Goal: Information Seeking & Learning: Learn about a topic

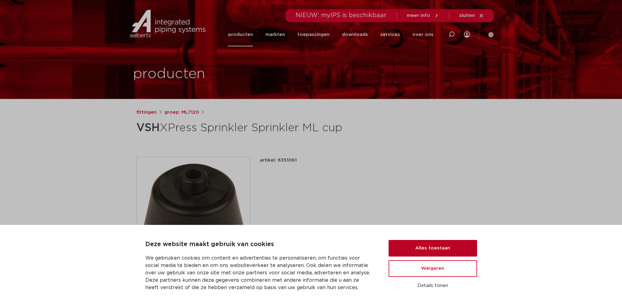
click at [450, 248] on button "Alles toestaan" at bounding box center [433, 248] width 89 height 17
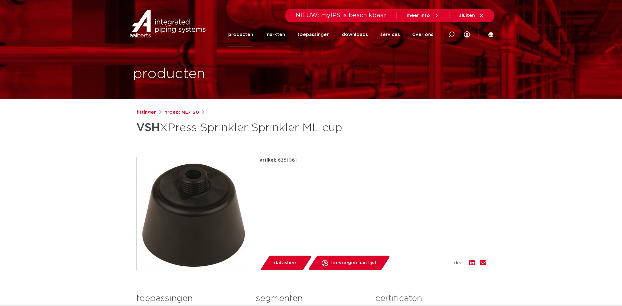
click at [180, 112] on link "groep: ML7120" at bounding box center [181, 112] width 35 height 7
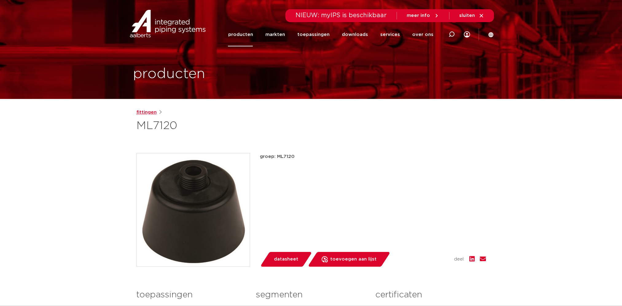
click at [145, 113] on link "fittingen" at bounding box center [146, 112] width 20 height 7
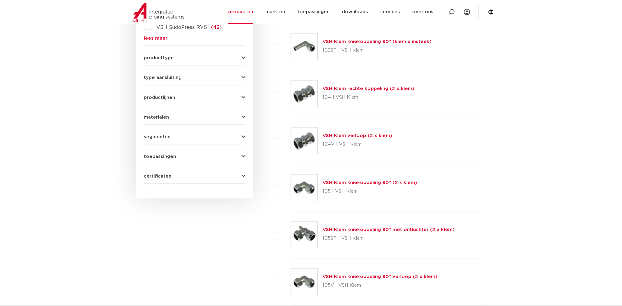
scroll to position [154, 0]
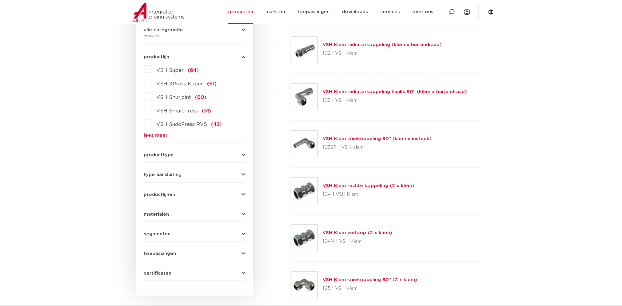
click at [162, 155] on span "producttype" at bounding box center [159, 155] width 30 height 5
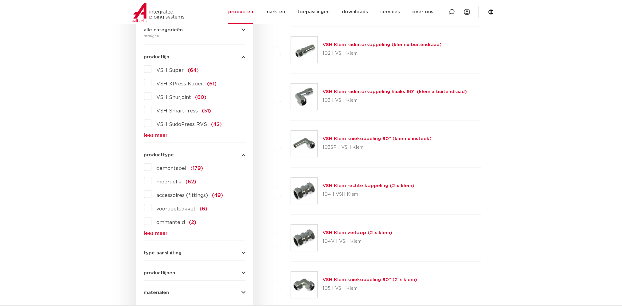
click at [161, 233] on link "lees meer" at bounding box center [195, 233] width 102 height 5
click at [152, 166] on label "demontabel (179)" at bounding box center [178, 167] width 52 height 10
click at [0, 0] on input "demontabel (179)" at bounding box center [0, 0] width 0 height 0
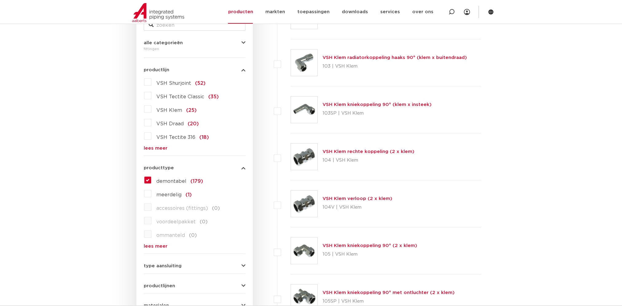
scroll to position [76, 0]
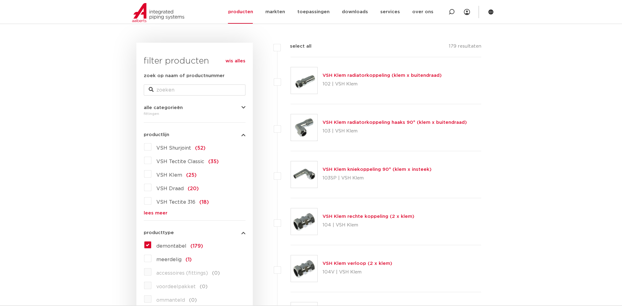
click at [152, 245] on label "demontabel (179)" at bounding box center [178, 245] width 52 height 10
click at [0, 0] on input "demontabel (179)" at bounding box center [0, 0] width 0 height 0
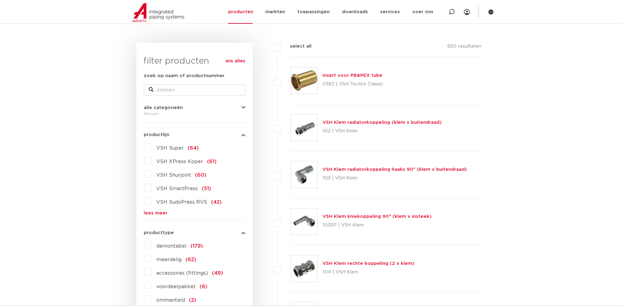
click at [152, 161] on label "VSH XPress Koper (61)" at bounding box center [184, 161] width 65 height 10
click at [0, 0] on input "VSH XPress Koper (61)" at bounding box center [0, 0] width 0 height 0
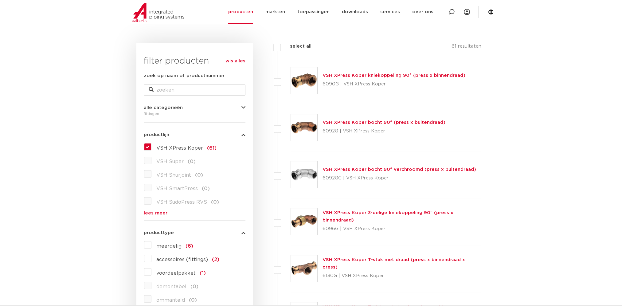
click at [152, 148] on label "VSH XPress Koper (61)" at bounding box center [184, 147] width 65 height 10
click at [0, 0] on input "VSH XPress Koper (61)" at bounding box center [0, 0] width 0 height 0
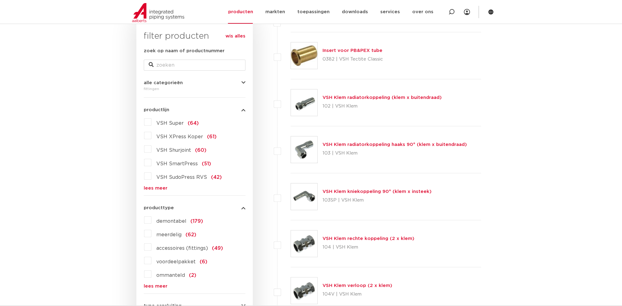
scroll to position [137, 0]
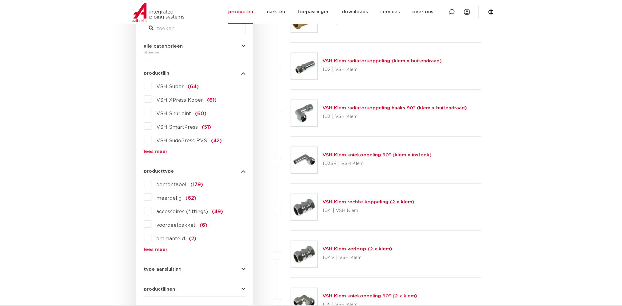
click at [243, 171] on icon "button" at bounding box center [244, 171] width 4 height 5
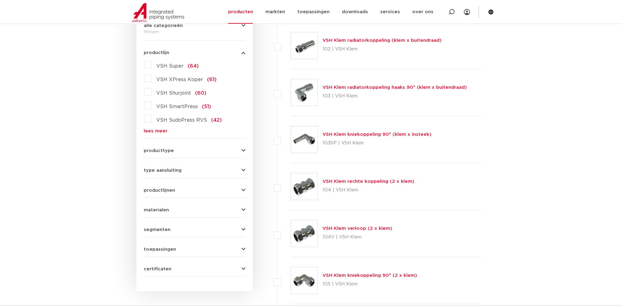
scroll to position [199, 0]
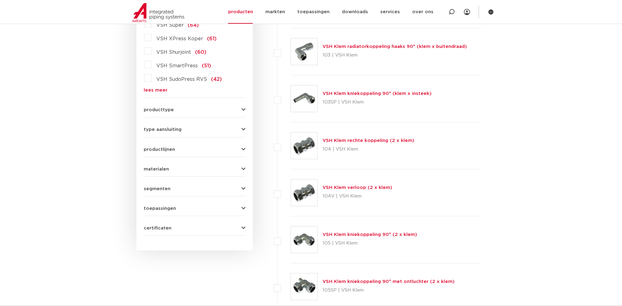
click at [243, 148] on icon "button" at bounding box center [244, 149] width 4 height 5
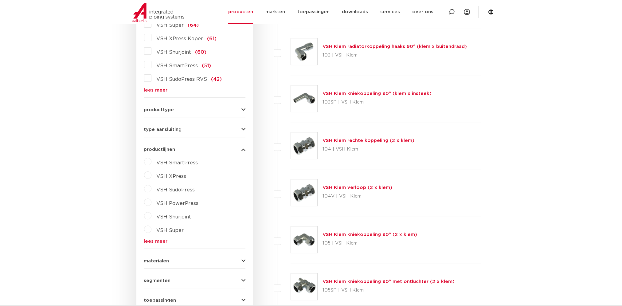
click at [152, 175] on label "VSH XPress" at bounding box center [169, 175] width 35 height 10
click at [216, 188] on select "maak een keuze VSH XPress RVS 304 fittingen VSH XPress Staalverzinkt fittingen …" at bounding box center [200, 191] width 88 height 14
select select "4407"
click at [156, 184] on select "maak een keuze VSH XPress RVS 304 fittingen VSH XPress Staalverzinkt fittingen …" at bounding box center [200, 191] width 88 height 14
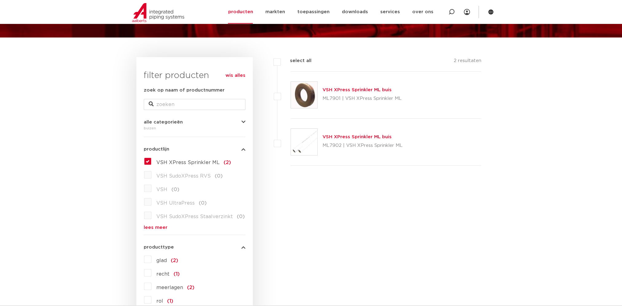
click at [306, 91] on img at bounding box center [304, 95] width 26 height 26
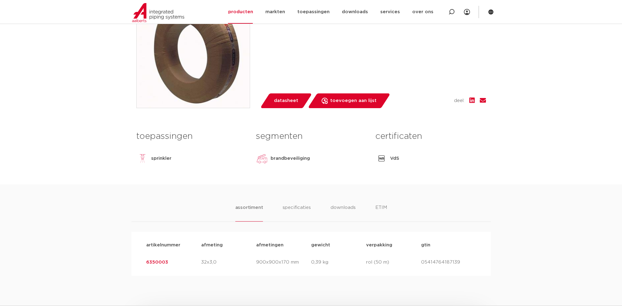
scroll to position [184, 0]
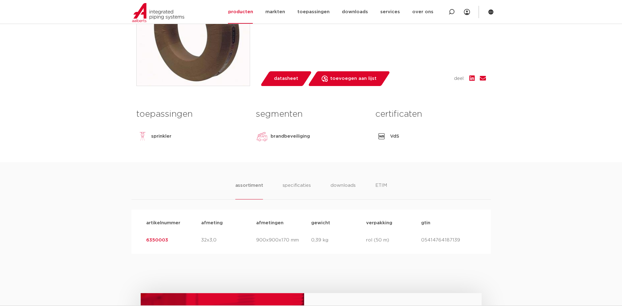
drag, startPoint x: 250, startPoint y: 147, endPoint x: 250, endPoint y: 144, distance: 3.2
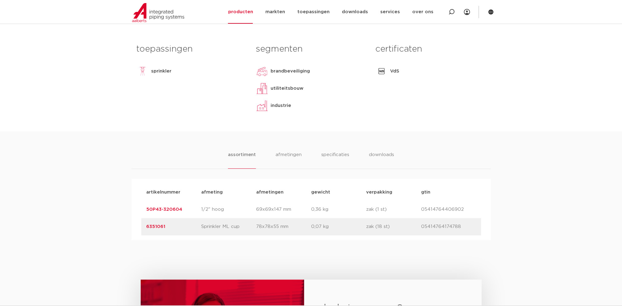
scroll to position [277, 0]
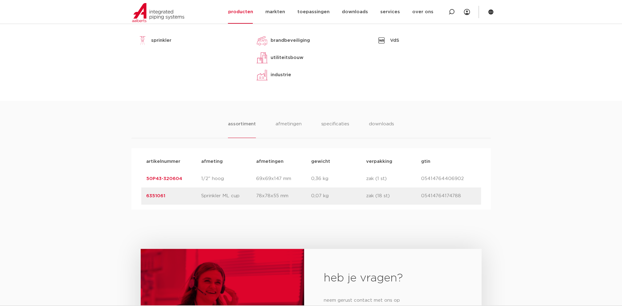
click at [297, 96] on div "toepassingen sprinkler lees meer lees minder segmenten brandbeveiliging utilite…" at bounding box center [311, 55] width 359 height 91
click at [274, 127] on ul "assortiment afmetingen specificaties downloads" at bounding box center [311, 129] width 166 height 18
click at [289, 123] on li "afmetingen" at bounding box center [288, 129] width 27 height 18
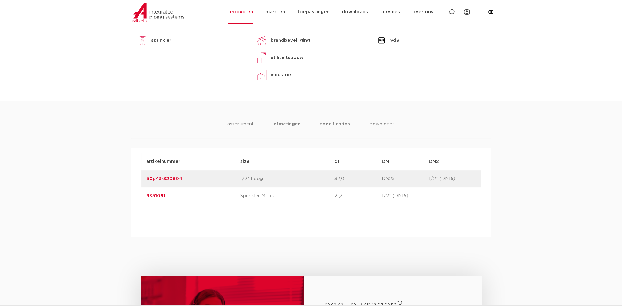
click at [330, 125] on li "specificaties" at bounding box center [335, 129] width 30 height 18
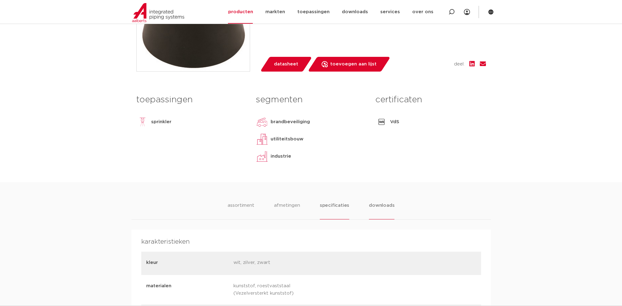
click at [378, 206] on li "downloads" at bounding box center [382, 211] width 26 height 18
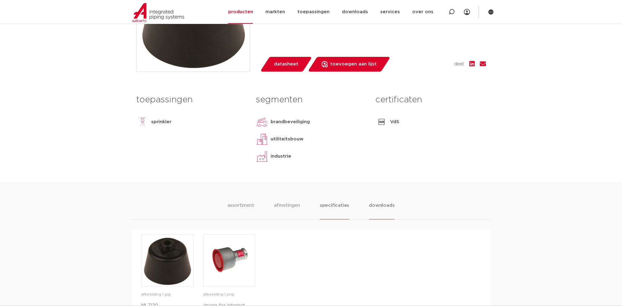
scroll to position [318, 0]
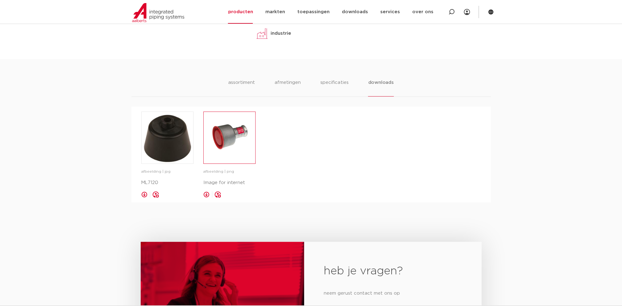
click at [236, 147] on img at bounding box center [230, 138] width 52 height 52
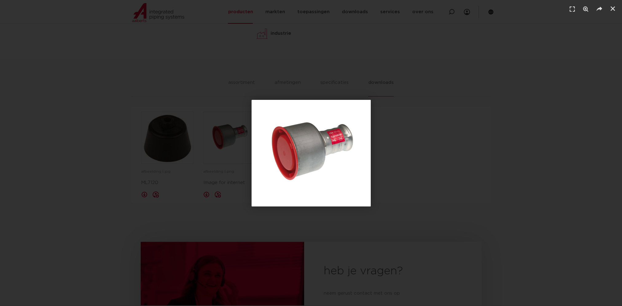
click at [401, 136] on div "1 / 1" at bounding box center [311, 153] width 579 height 263
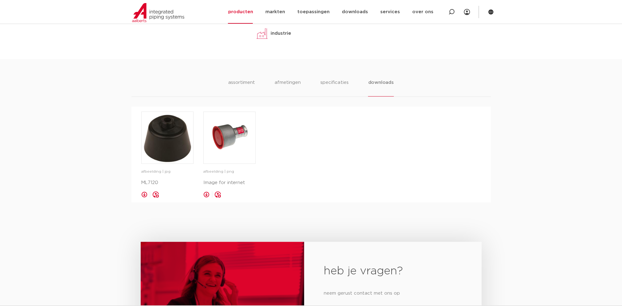
click at [222, 184] on p "Image for internet" at bounding box center [229, 182] width 52 height 7
click at [187, 142] on img at bounding box center [168, 138] width 52 height 52
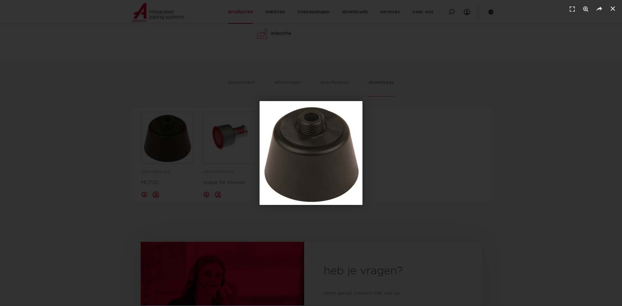
click at [396, 152] on div "1 / 1" at bounding box center [311, 153] width 579 height 263
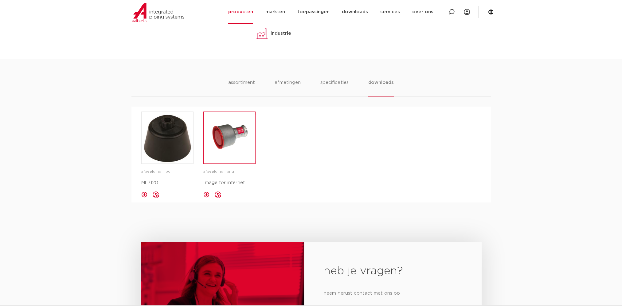
click at [230, 138] on img at bounding box center [230, 138] width 52 height 52
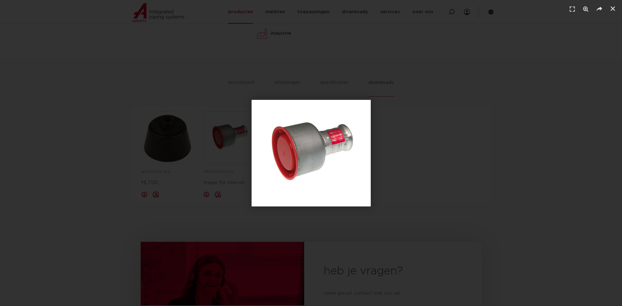
click at [395, 155] on div "1 / 1" at bounding box center [311, 153] width 579 height 263
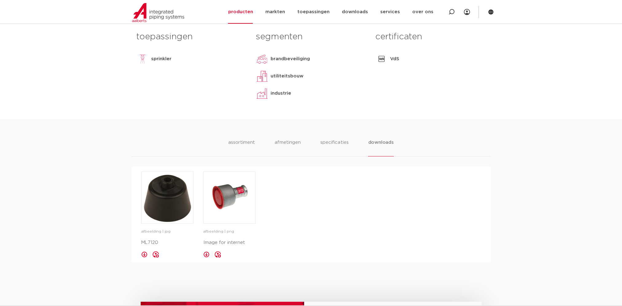
scroll to position [287, 0]
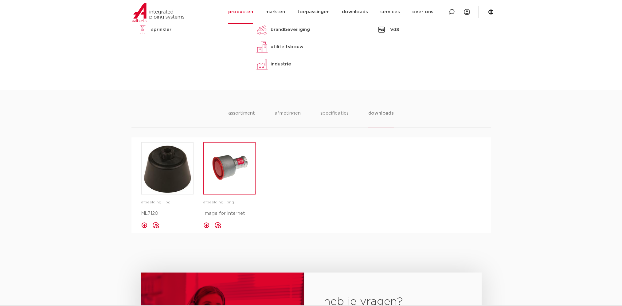
click at [236, 165] on img at bounding box center [230, 169] width 52 height 52
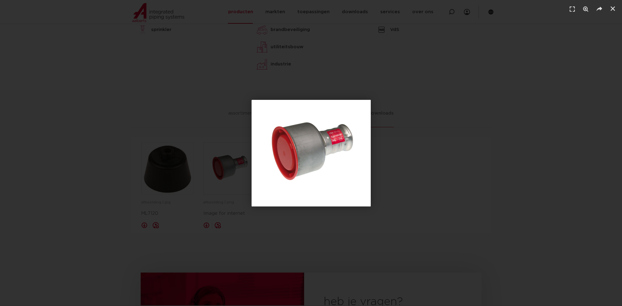
click at [384, 169] on div "1 / 1" at bounding box center [311, 153] width 579 height 263
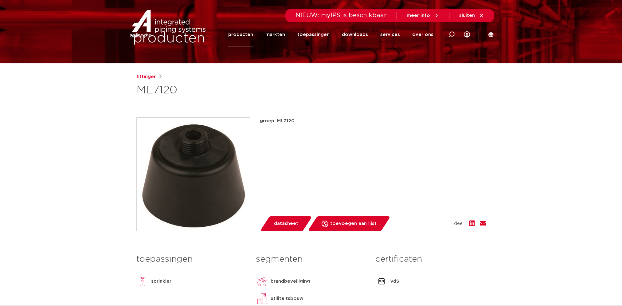
scroll to position [0, 0]
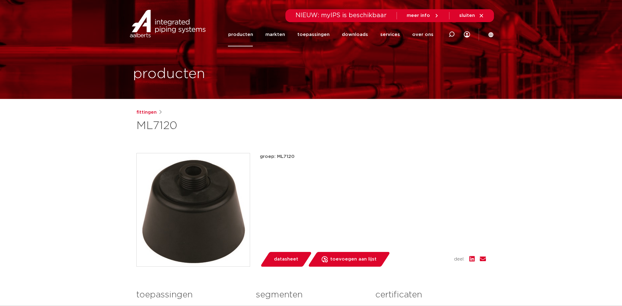
drag, startPoint x: 248, startPoint y: 161, endPoint x: 245, endPoint y: 155, distance: 7.4
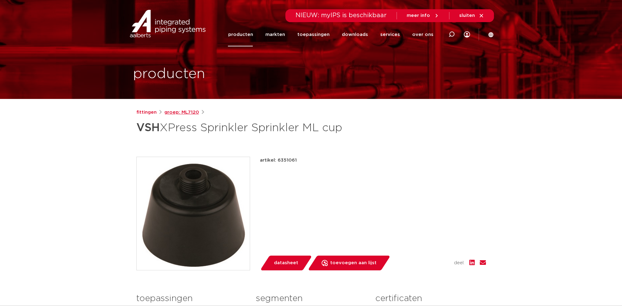
click at [179, 114] on link "groep: ML7120" at bounding box center [181, 112] width 35 height 7
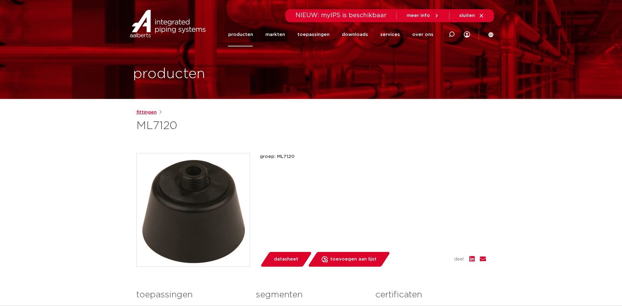
click at [149, 112] on link "fittingen" at bounding box center [146, 112] width 20 height 7
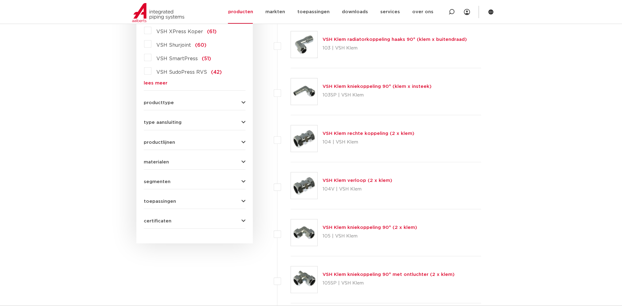
scroll to position [215, 0]
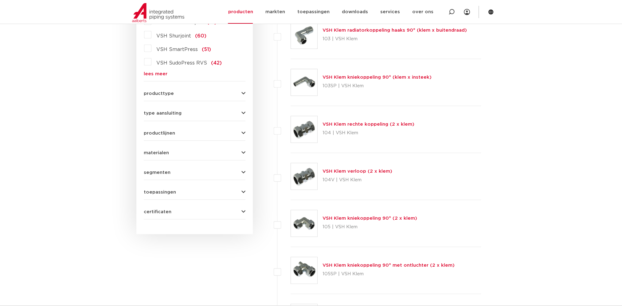
click at [160, 193] on span "toepassingen" at bounding box center [160, 192] width 32 height 5
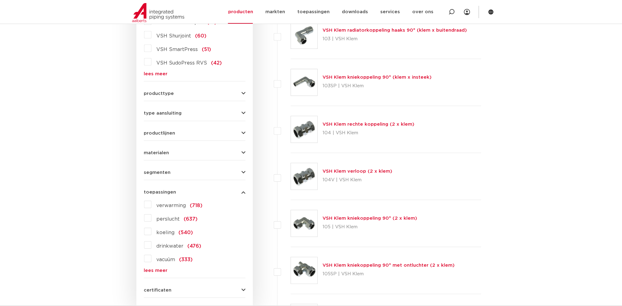
click at [159, 271] on link "lees meer" at bounding box center [195, 270] width 102 height 5
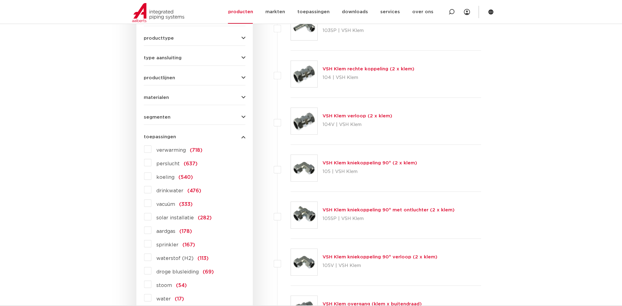
scroll to position [277, 0]
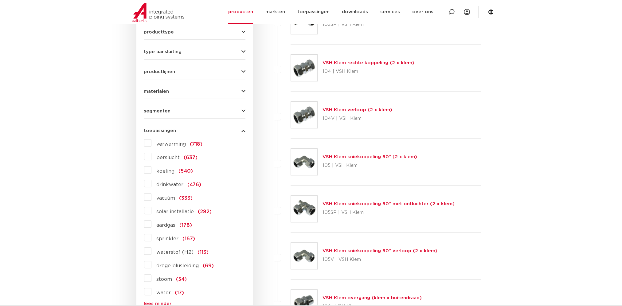
click at [152, 237] on label "sprinkler (167)" at bounding box center [174, 238] width 44 height 10
click at [0, 0] on input "sprinkler (167)" at bounding box center [0, 0] width 0 height 0
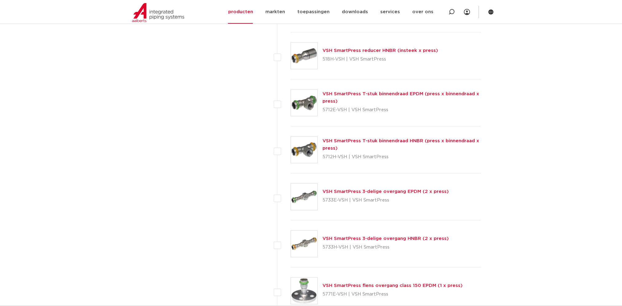
scroll to position [1199, 0]
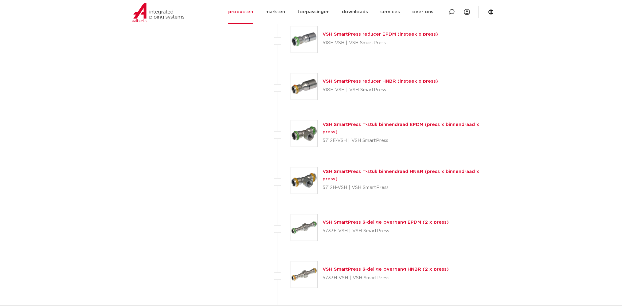
click at [367, 81] on link "VSH SmartPress reducer HNBR (insteek x press)" at bounding box center [381, 81] width 116 height 5
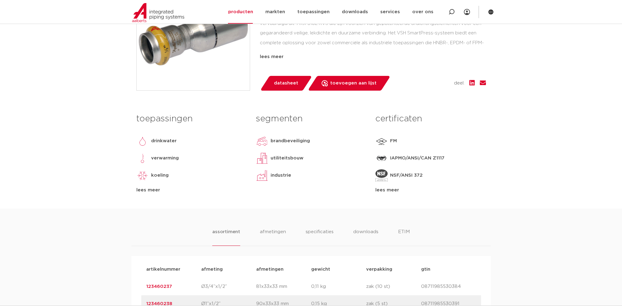
scroll to position [246, 0]
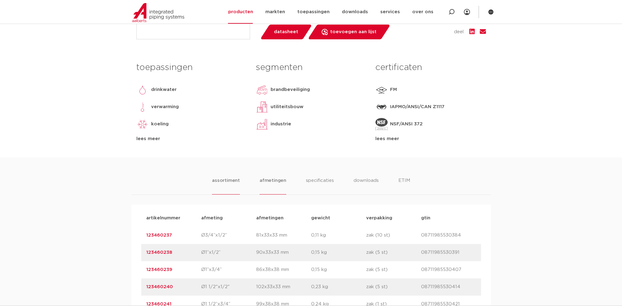
click at [274, 182] on li "afmetingen" at bounding box center [273, 186] width 27 height 18
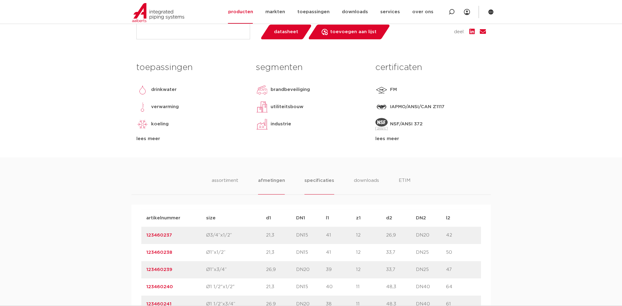
click at [321, 181] on li "specificaties" at bounding box center [320, 186] width 30 height 18
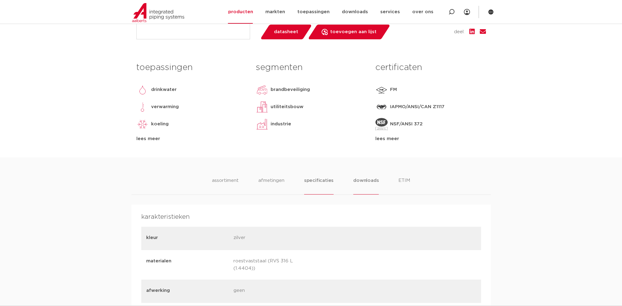
click at [367, 182] on li "downloads" at bounding box center [366, 186] width 26 height 18
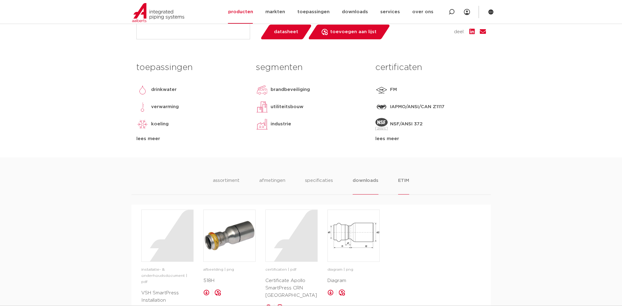
click at [402, 179] on li "ETIM" at bounding box center [403, 186] width 11 height 18
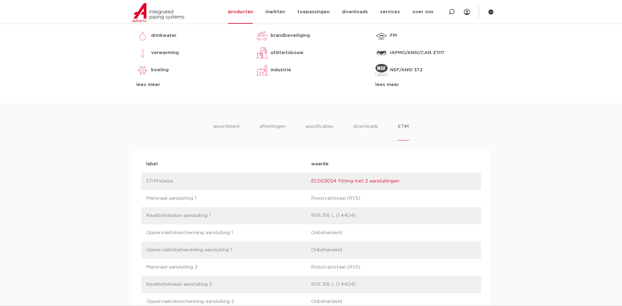
scroll to position [307, 0]
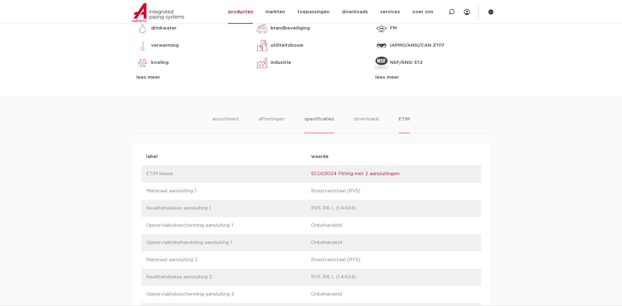
click at [328, 122] on li "specificaties" at bounding box center [320, 125] width 30 height 18
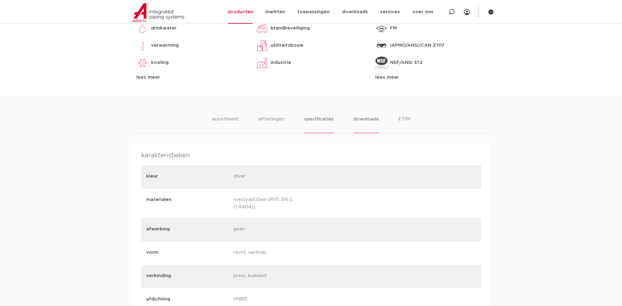
click at [363, 122] on li "downloads" at bounding box center [366, 125] width 26 height 18
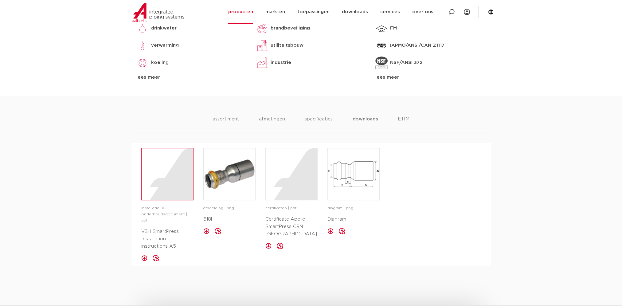
click at [159, 188] on div at bounding box center [168, 174] width 52 height 52
click at [231, 180] on img at bounding box center [230, 174] width 52 height 52
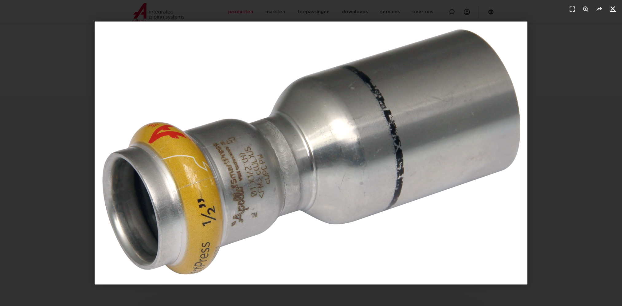
click at [616, 5] on link "Sluiten (Esc)" at bounding box center [612, 8] width 9 height 9
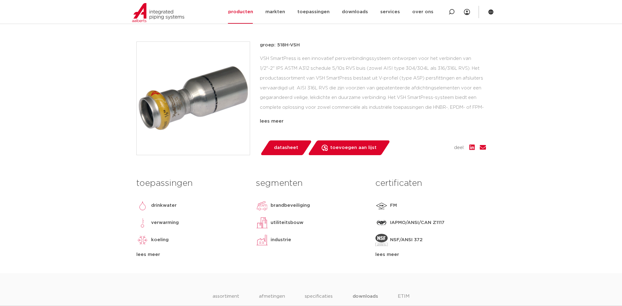
scroll to position [92, 0]
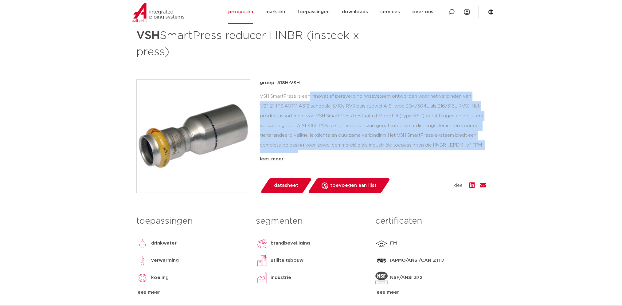
drag, startPoint x: 479, startPoint y: 146, endPoint x: 259, endPoint y: 97, distance: 225.8
click at [259, 97] on div "groep: 518H-VSH VSH SmartPress is een innovatief persverbindingssysteem ontworp…" at bounding box center [311, 136] width 350 height 114
copy div "VSH SmartPress is een innovatief persverbindingssysteem ontworpen voor het verb…"
click at [314, 125] on div "VSH SmartPress is een innovatief persverbindingssysteem ontworpen voor het verb…" at bounding box center [373, 122] width 226 height 61
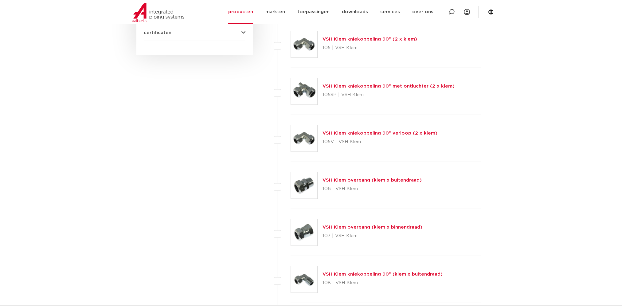
scroll to position [154, 0]
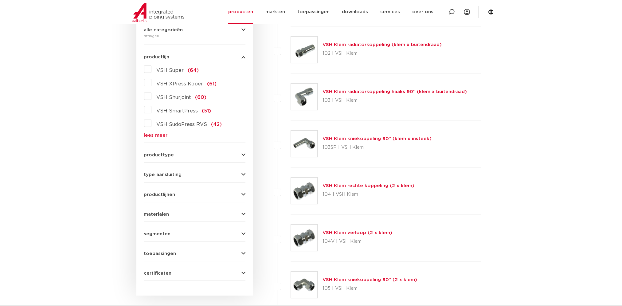
click at [173, 251] on span "toepassingen" at bounding box center [160, 253] width 32 height 5
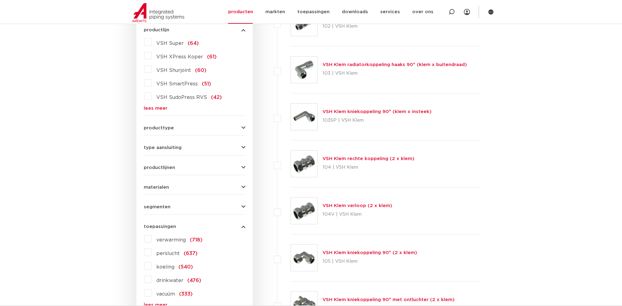
scroll to position [215, 0]
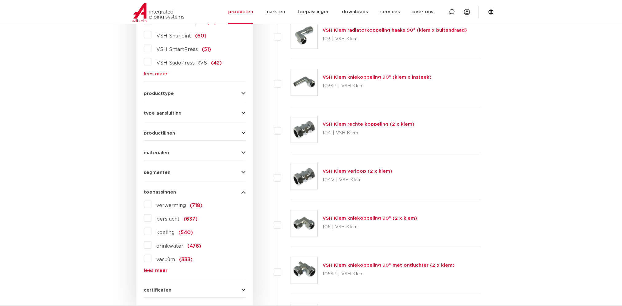
click at [162, 269] on link "lees meer" at bounding box center [195, 270] width 102 height 5
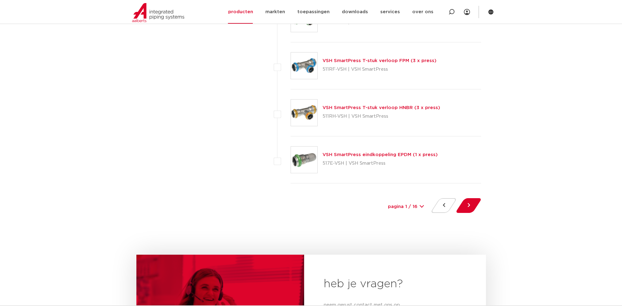
scroll to position [2797, 0]
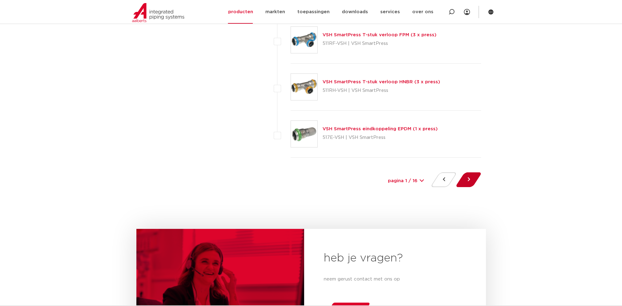
click at [466, 179] on button at bounding box center [469, 179] width 18 height 15
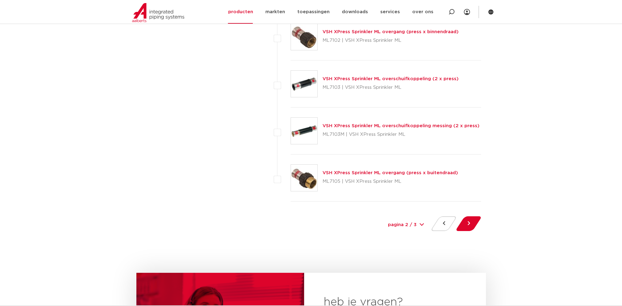
scroll to position [2766, 0]
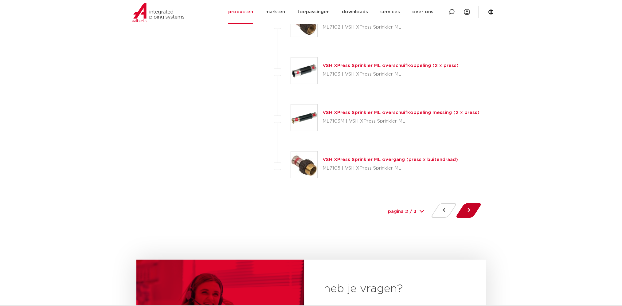
click at [472, 204] on button at bounding box center [469, 210] width 18 height 15
